Goal: Find specific page/section: Find specific page/section

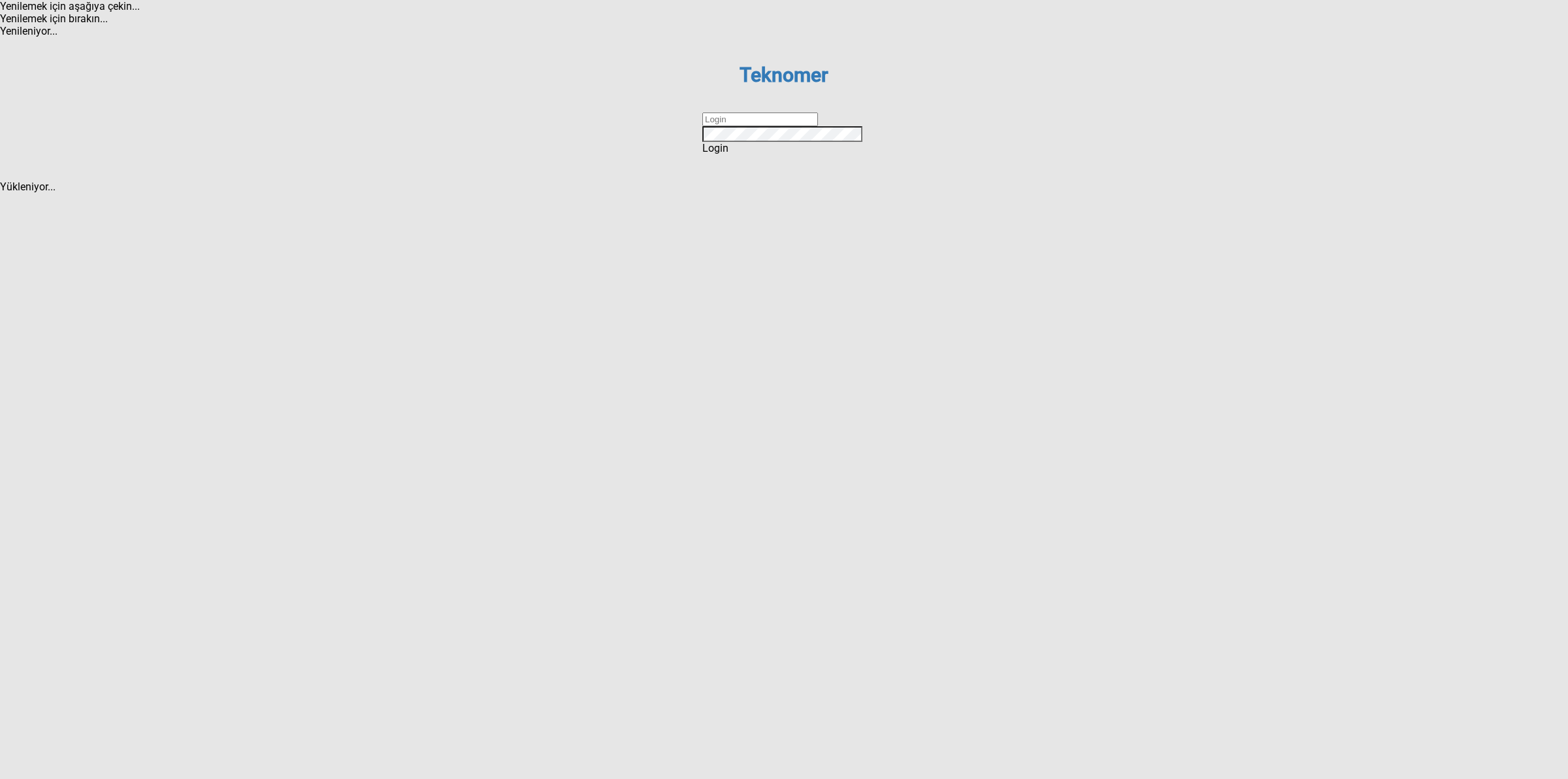
click at [710, 126] on input "text" at bounding box center [760, 120] width 116 height 14
type input "DİZEM"
click at [754, 155] on div "Login" at bounding box center [784, 148] width 163 height 12
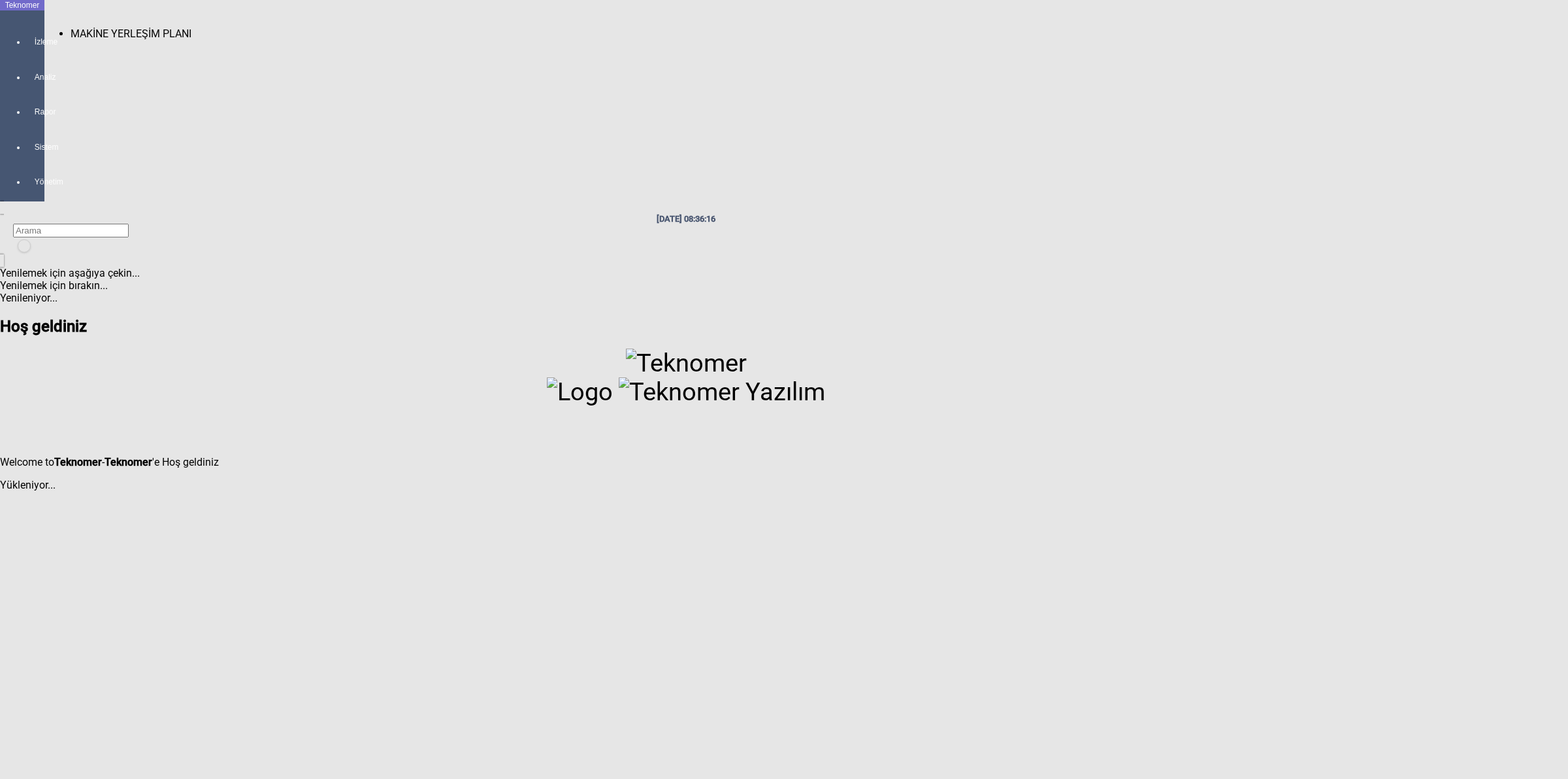
click at [26, 54] on div at bounding box center [36, 54] width 19 height 0
click at [80, 27] on span "MAKİNE YERLEŞİM PLANI" at bounding box center [131, 33] width 121 height 12
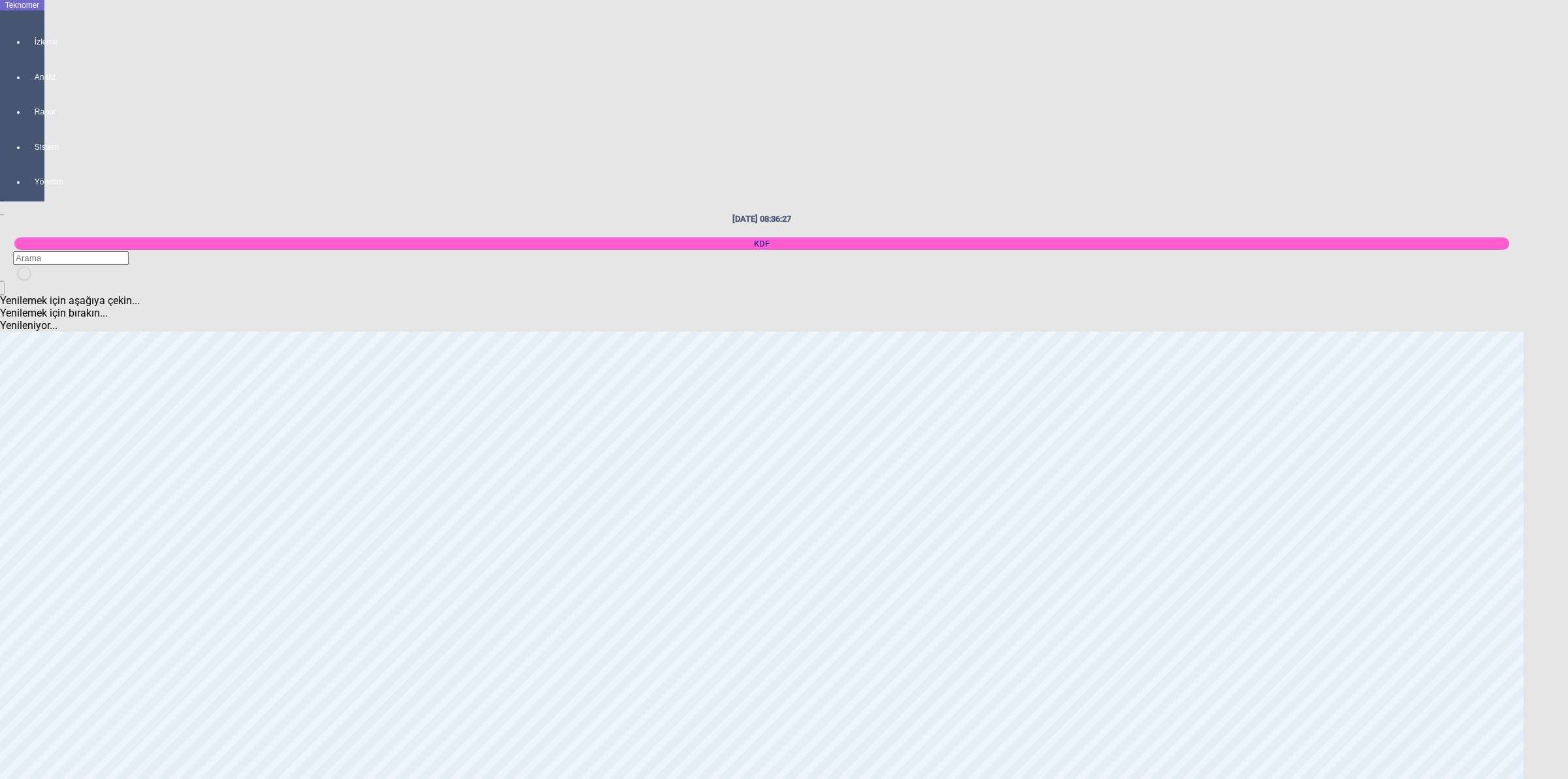
click at [1567, 287] on body "Teknomer İzleme Analiz Rapor Sistem Yönetim [DATE] 08:36:27 KDF Yenilemek için …" at bounding box center [784, 389] width 1568 height 779
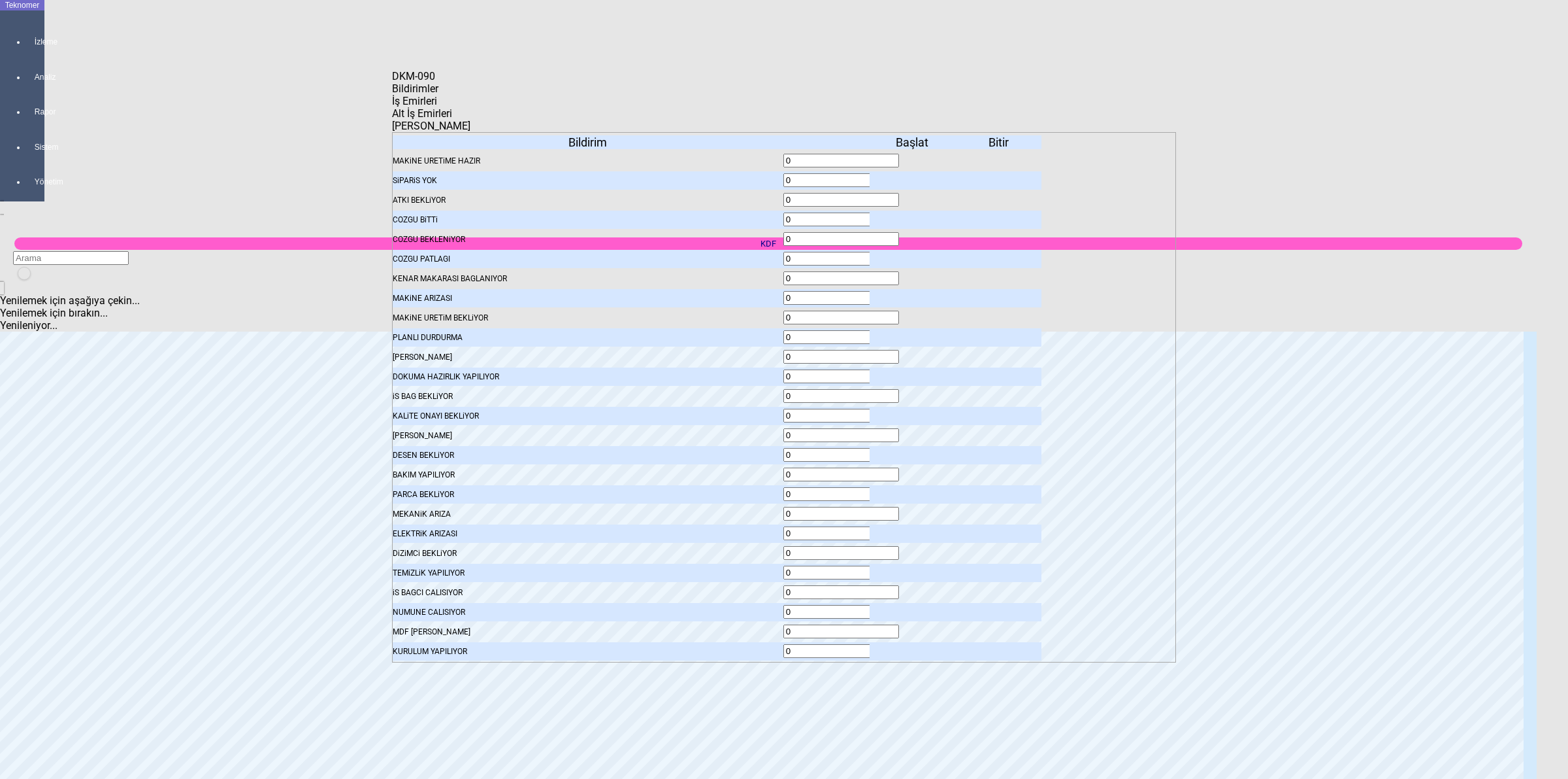
click at [437, 107] on span "İş Emirleri" at bounding box center [415, 101] width 45 height 12
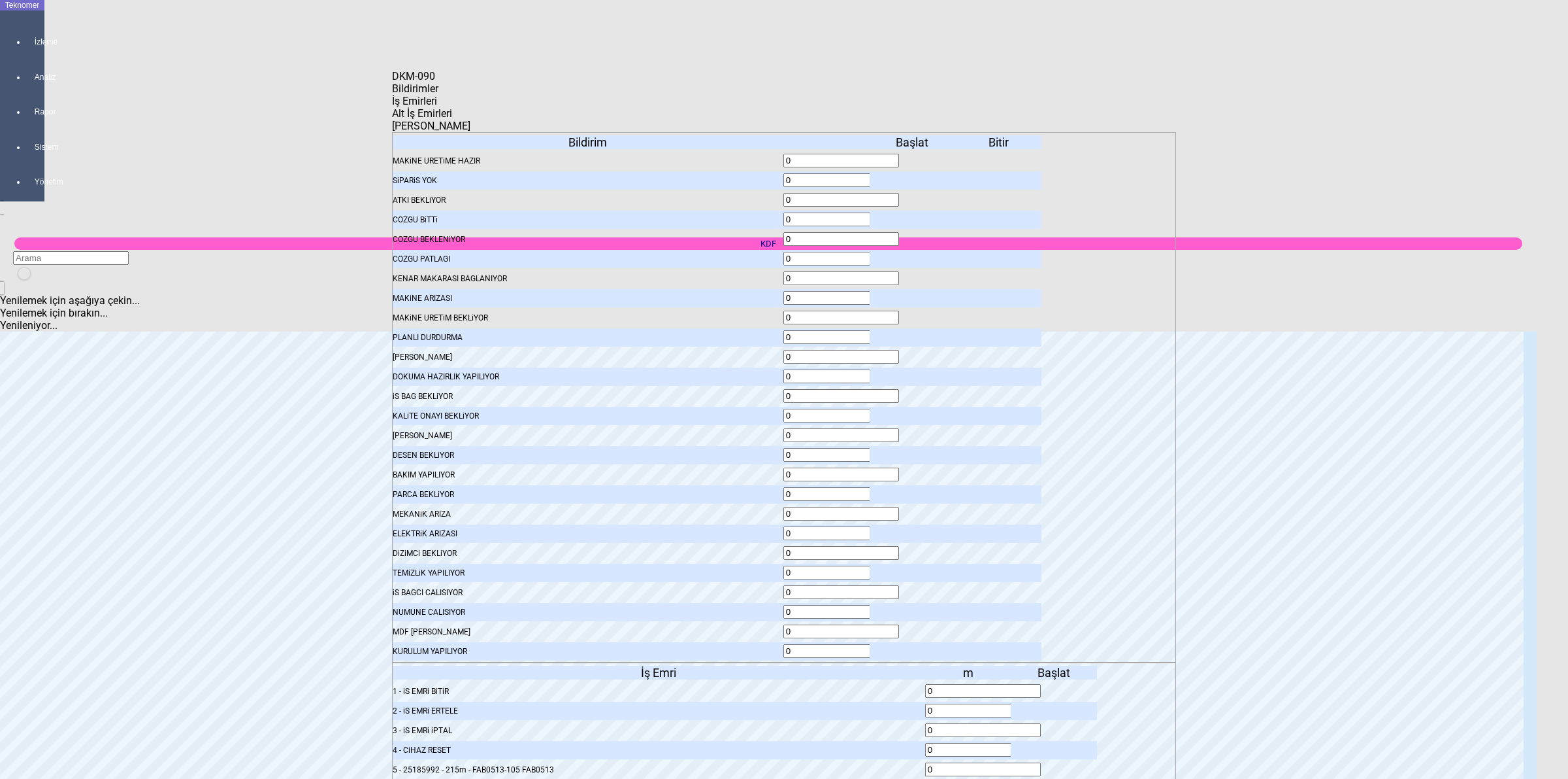
click at [1237, 180] on body "Teknomer İzleme Analiz Rapor Sistem Yönetim [DATE] 08:36:31 KDF Yenilemek için …" at bounding box center [784, 389] width 1568 height 779
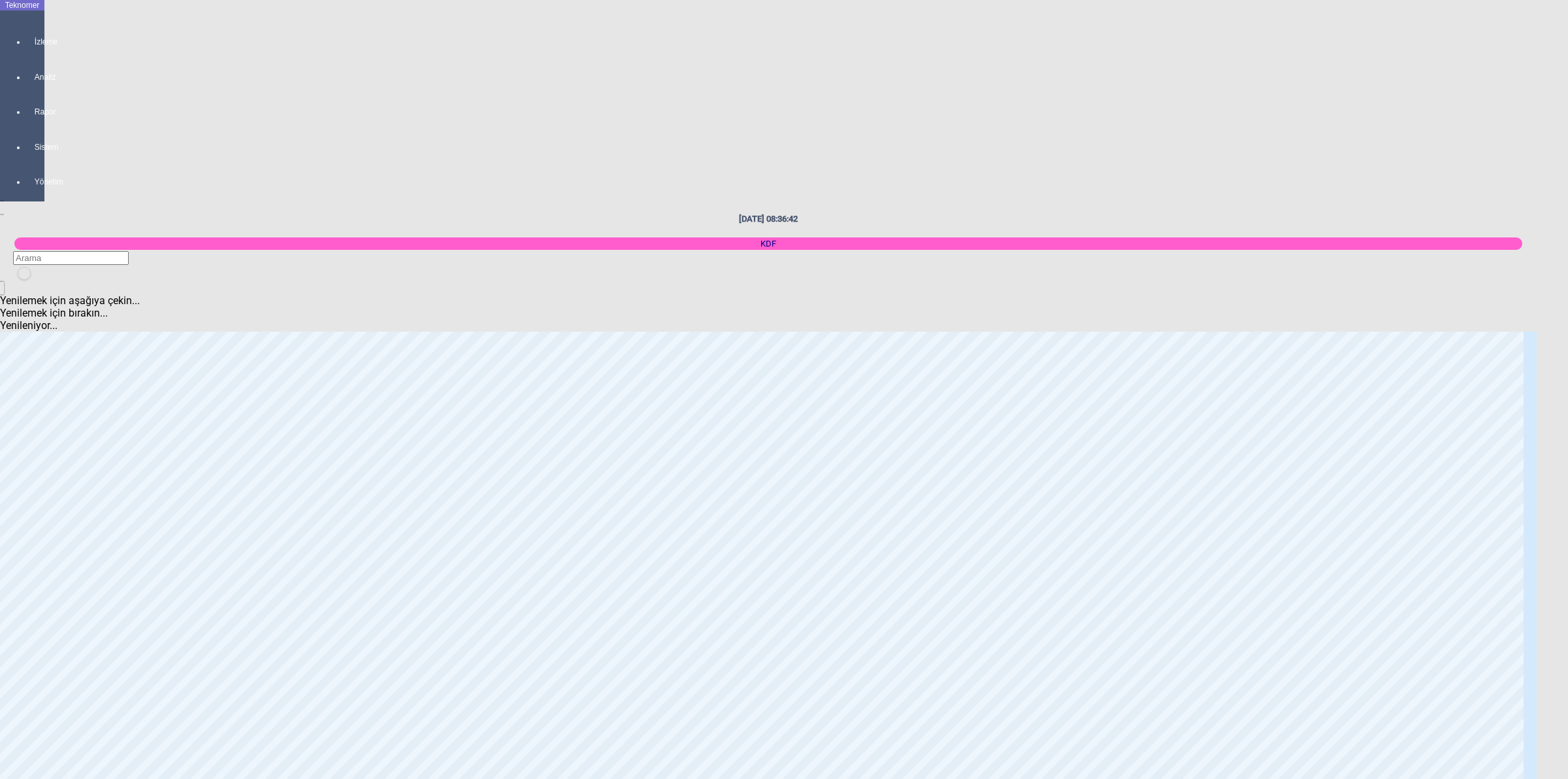
scroll to position [1308, 0]
click at [1349, 224] on body "Teknomer İzleme Analiz Rapor Sistem Yönetim [DATE] 08:36:51 KDF Yenilemek için …" at bounding box center [784, 389] width 1568 height 779
click at [1567, 373] on body "Teknomer İzleme Analiz Rapor Sistem Yönetim [DATE] 08:36:54 KDF Yenilemek için …" at bounding box center [784, 389] width 1568 height 779
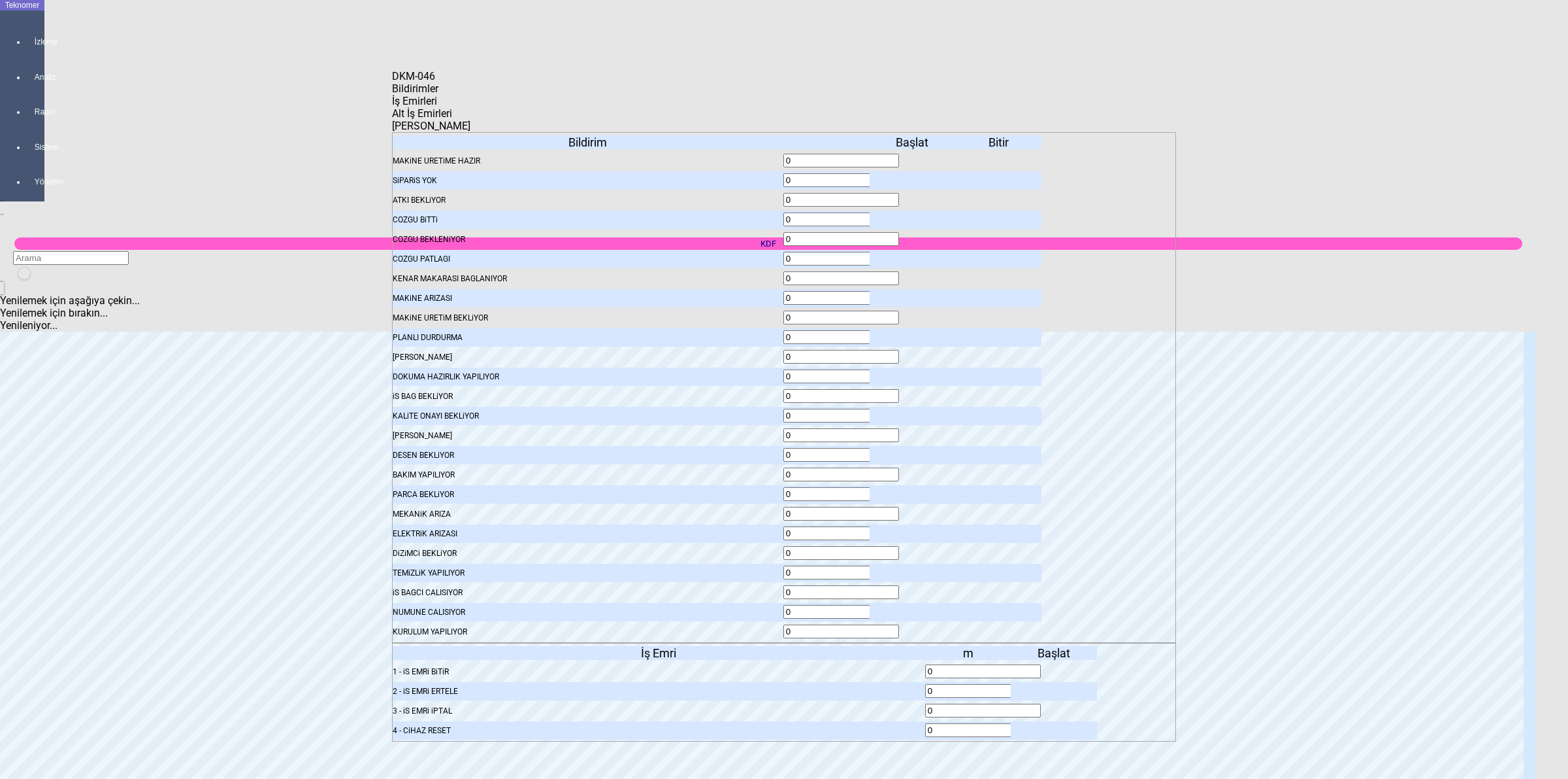
click at [439, 95] on span "Bildirimler" at bounding box center [415, 89] width 47 height 12
click at [914, 176] on icon at bounding box center [914, 180] width 0 height 9
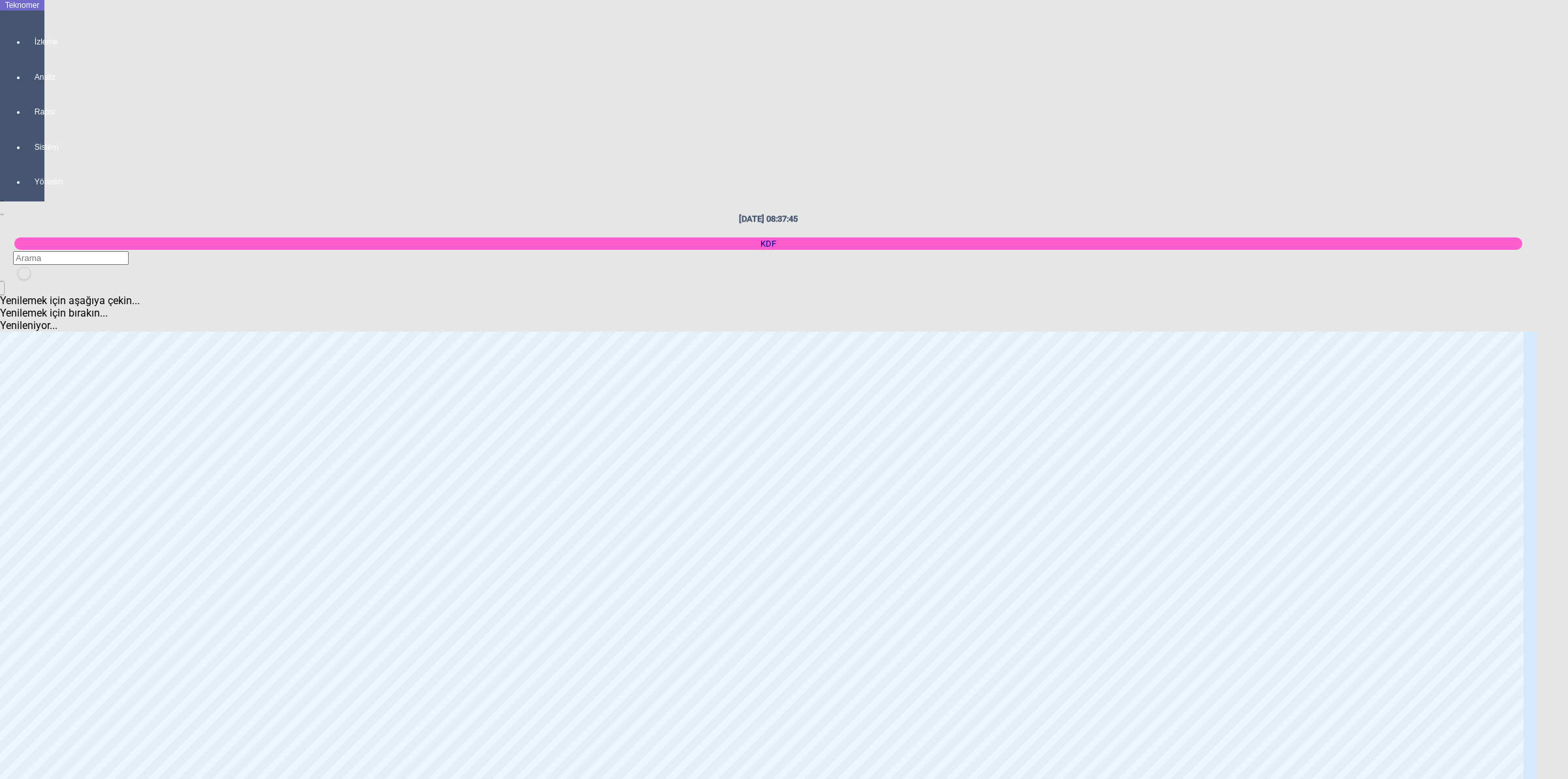
scroll to position [899, 0]
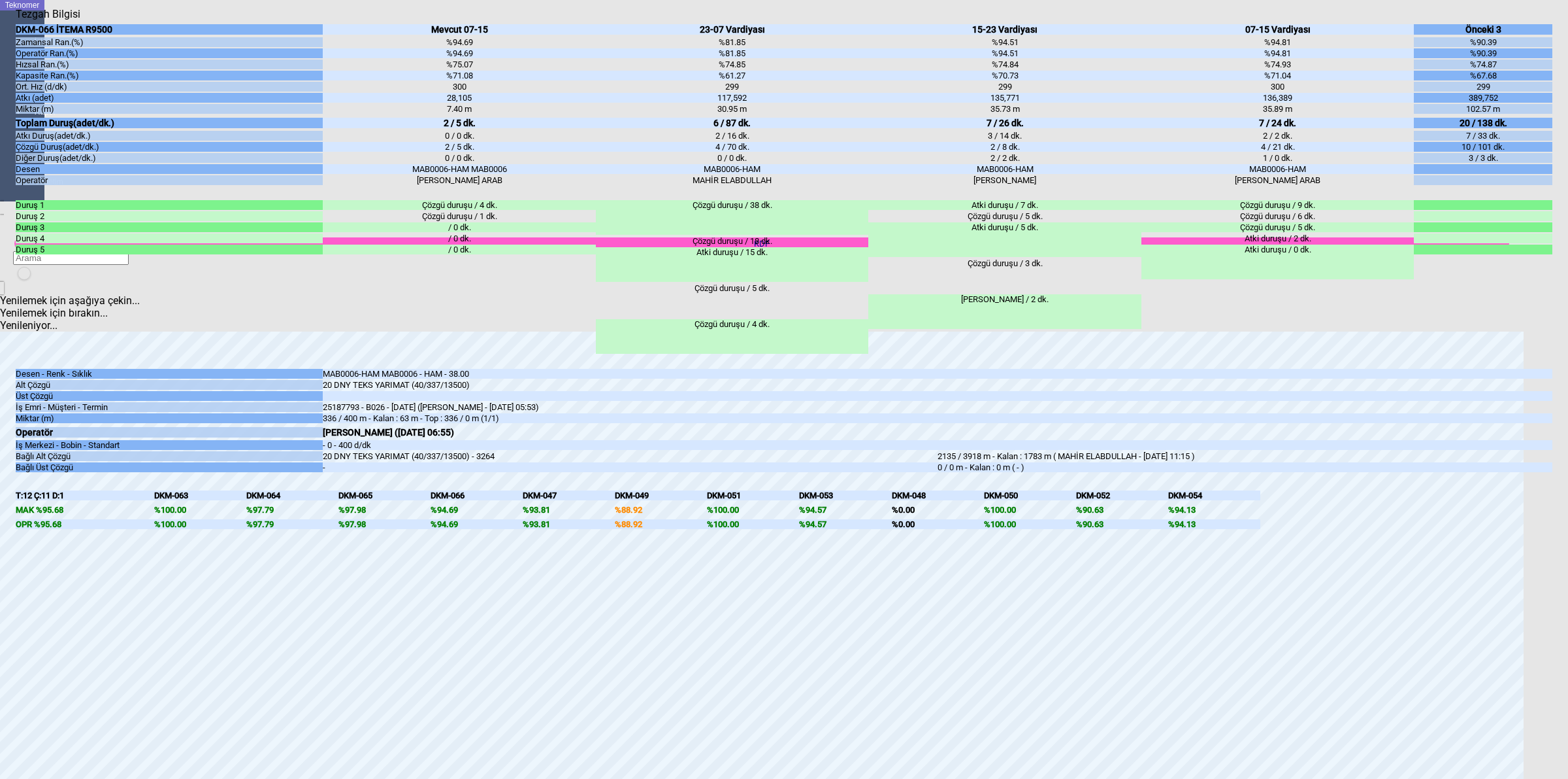
click at [1564, 318] on body "Teknomer İzleme Analiz Rapor Sistem Yönetim [DATE] 08:37:51 KDF Yenilemek için …" at bounding box center [784, 389] width 1568 height 779
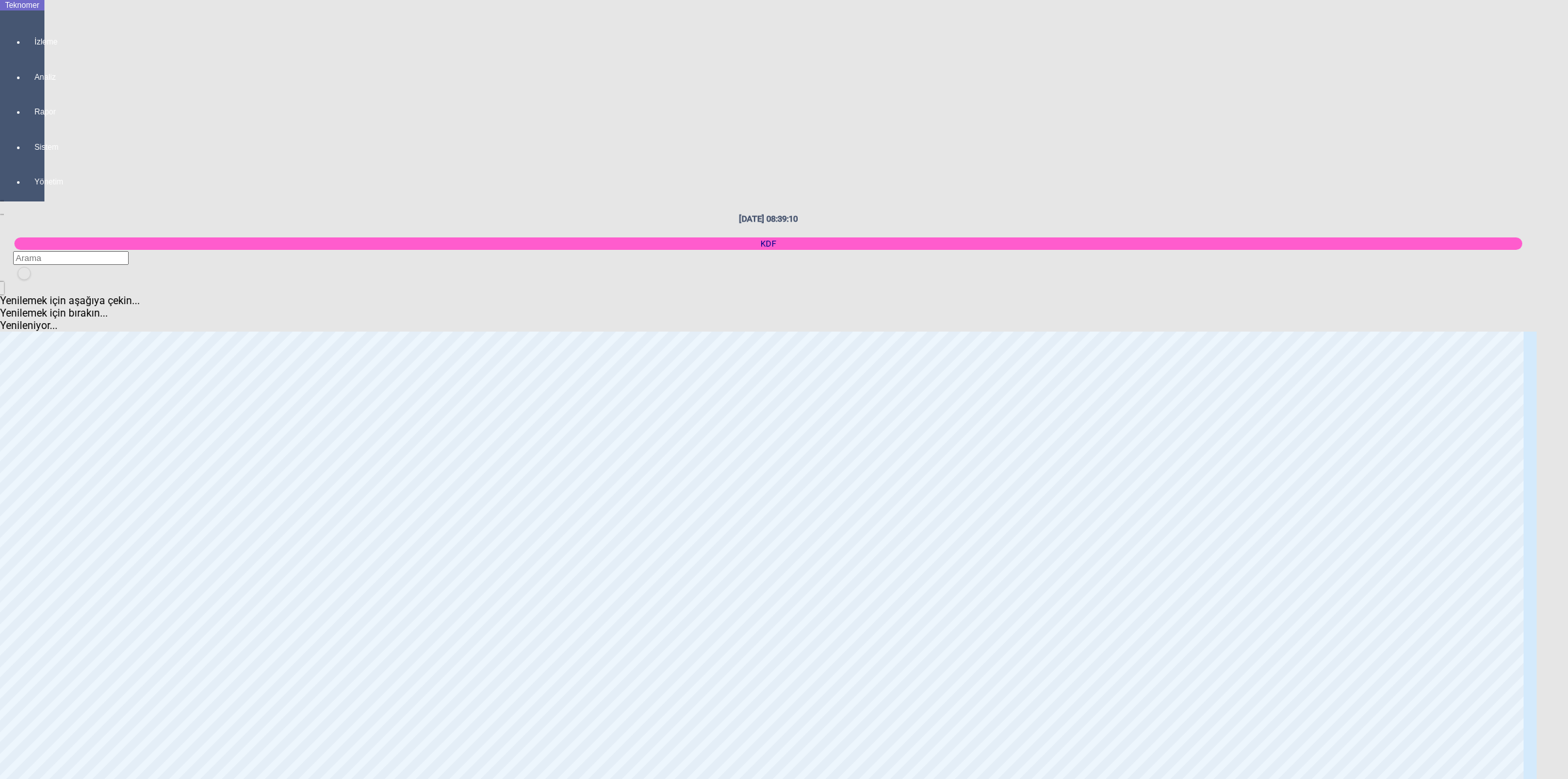
scroll to position [1635, 0]
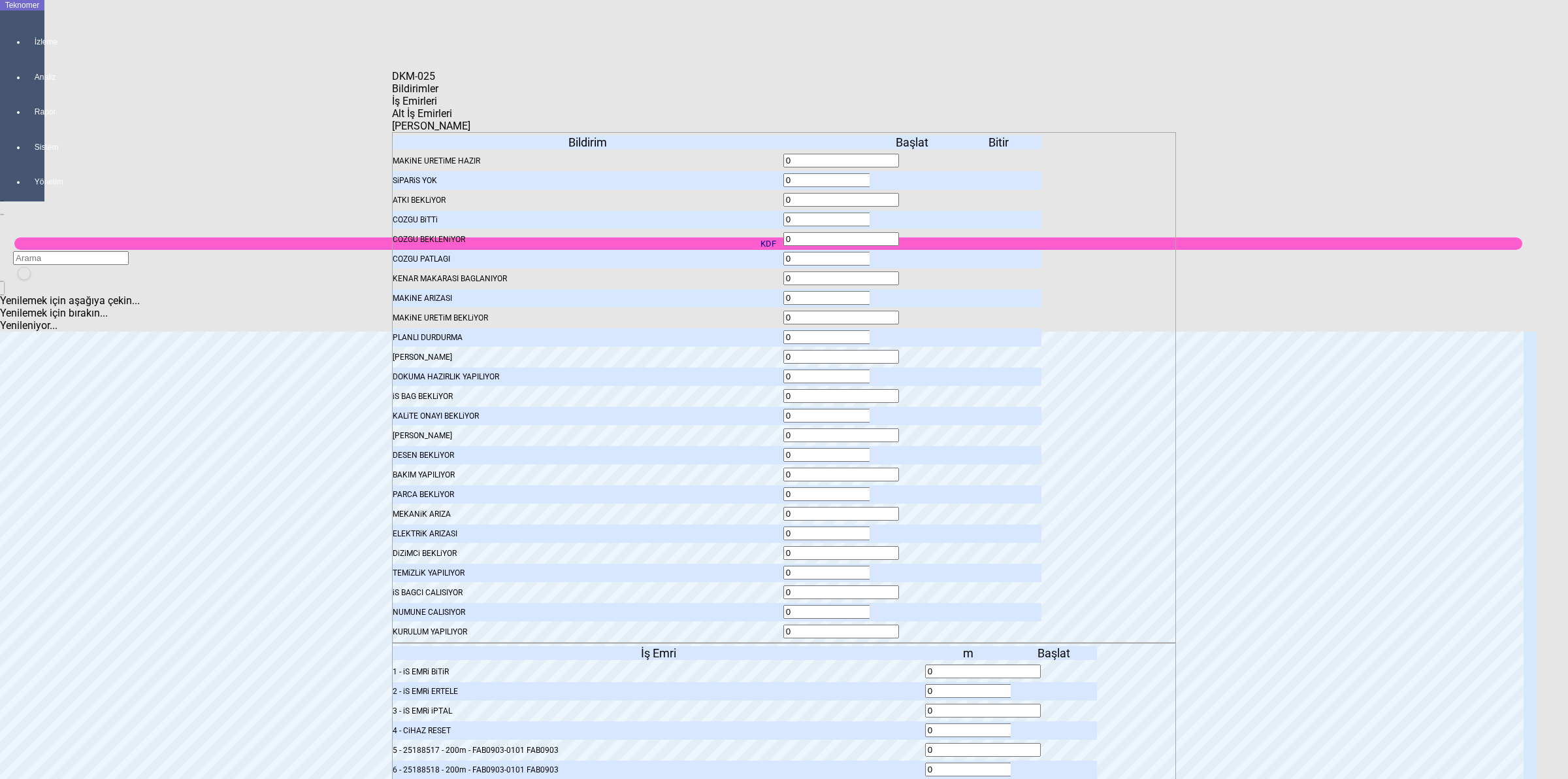
click at [553, 97] on div "İş Emirleri" at bounding box center [784, 101] width 784 height 12
click at [1349, 395] on body "Teknomer İzleme Analiz Rapor Sistem Yönetim [DATE] 08:40:35 KDF Yenilemek için …" at bounding box center [784, 389] width 1568 height 779
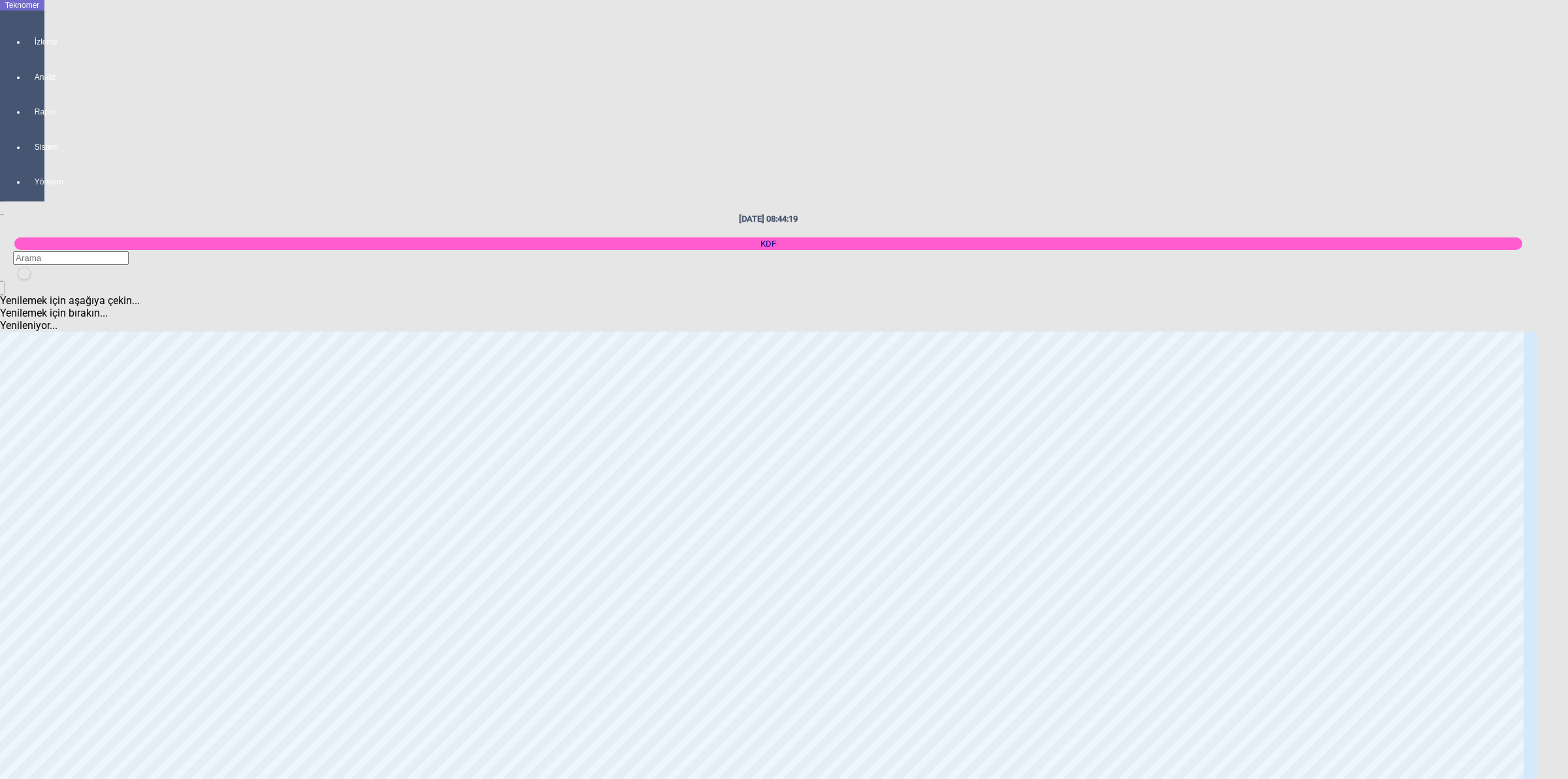
scroll to position [1553, 0]
